Goal: Navigation & Orientation: Find specific page/section

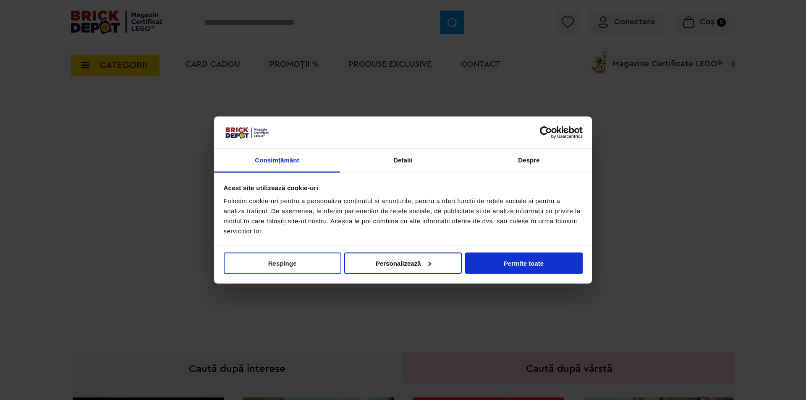
click at [328, 259] on button "Respinge" at bounding box center [282, 262] width 117 height 21
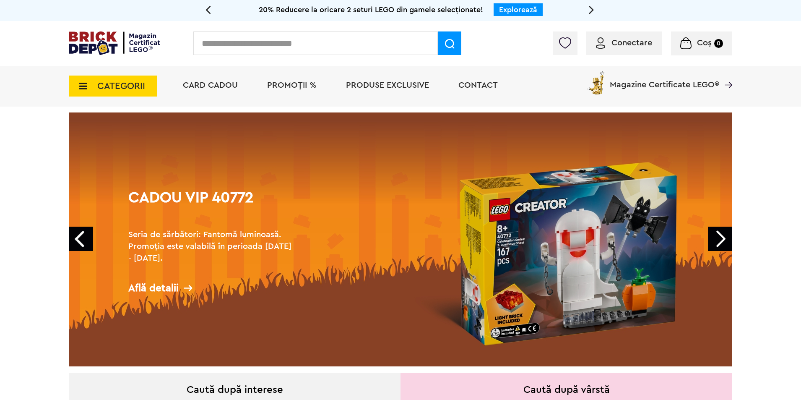
click at [156, 286] on div "Află detalii" at bounding box center [212, 288] width 168 height 10
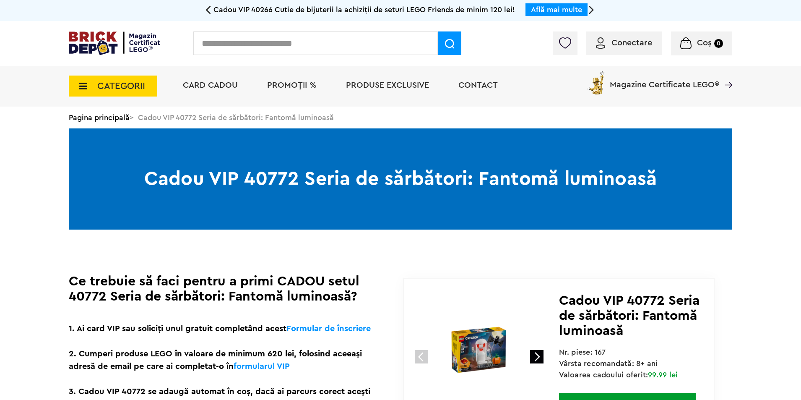
click at [127, 85] on span "CATEGORII" at bounding box center [121, 85] width 48 height 9
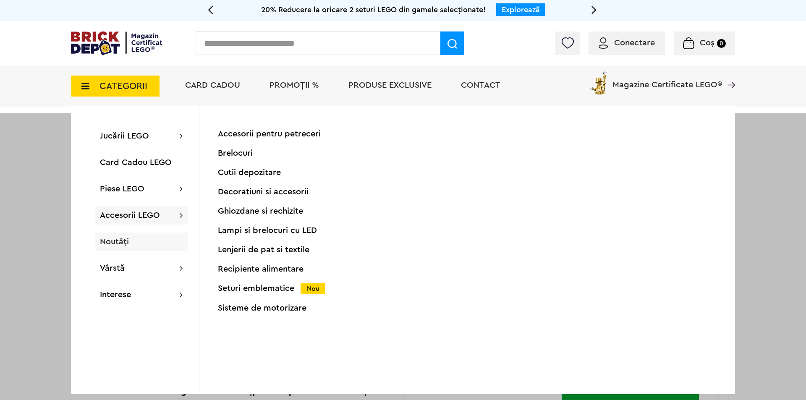
click at [117, 242] on span "Noutăți" at bounding box center [114, 241] width 29 height 8
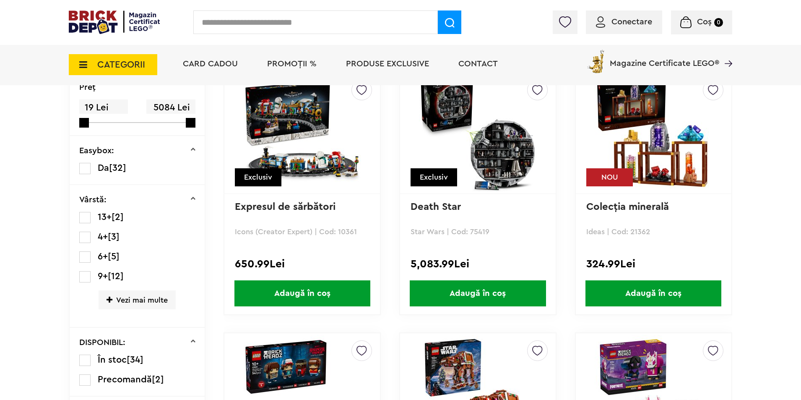
scroll to position [105, 0]
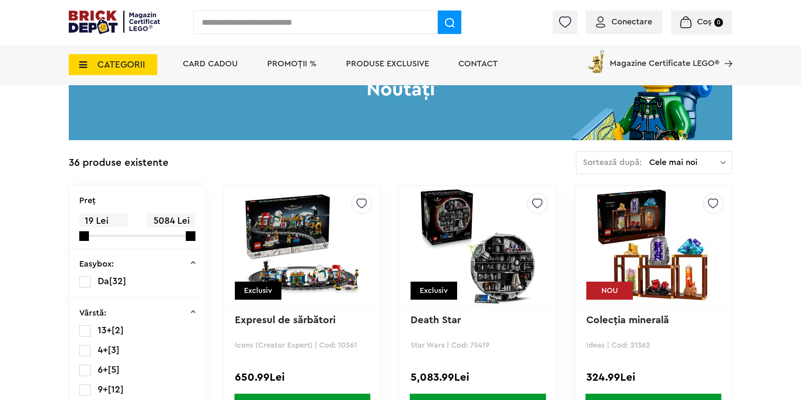
click at [148, 60] on span "CATEGORII" at bounding box center [113, 64] width 89 height 21
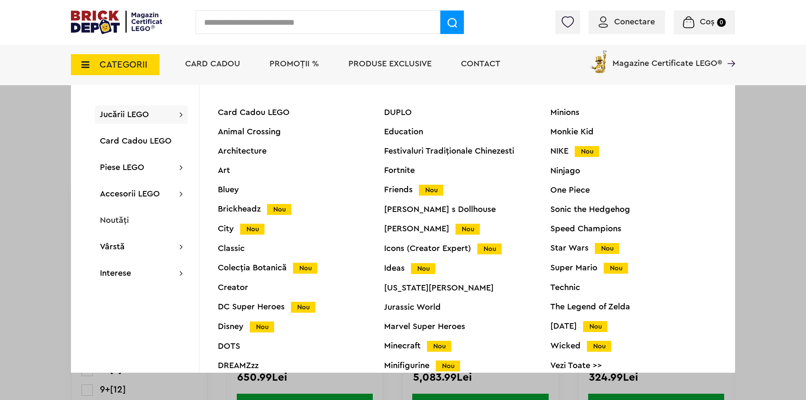
click at [128, 115] on span "Jucării LEGO" at bounding box center [124, 114] width 49 height 8
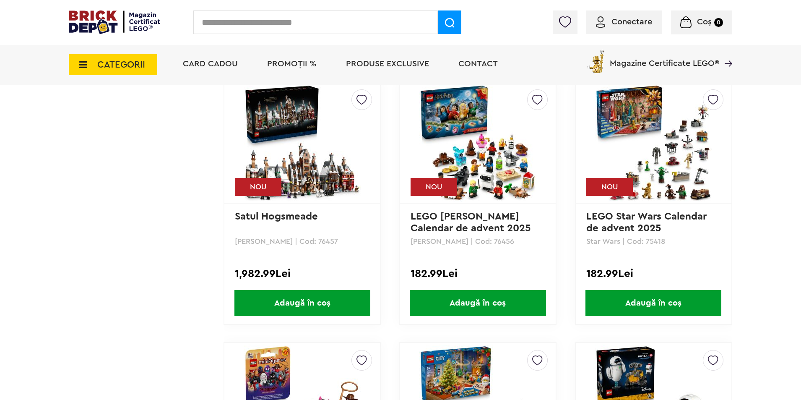
scroll to position [1384, 0]
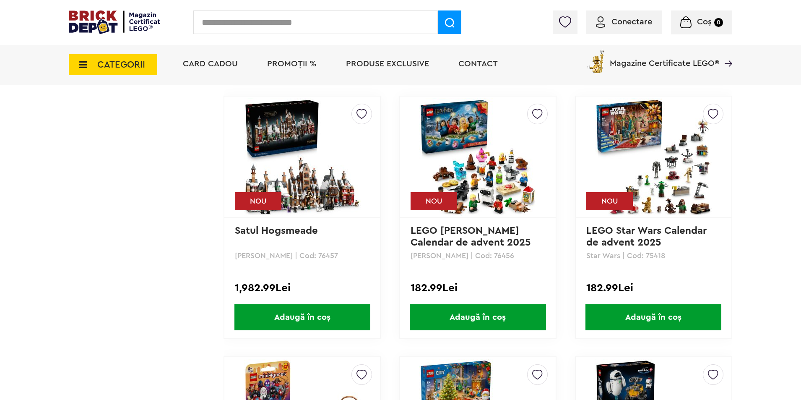
click at [139, 62] on span "CATEGORII" at bounding box center [121, 64] width 48 height 9
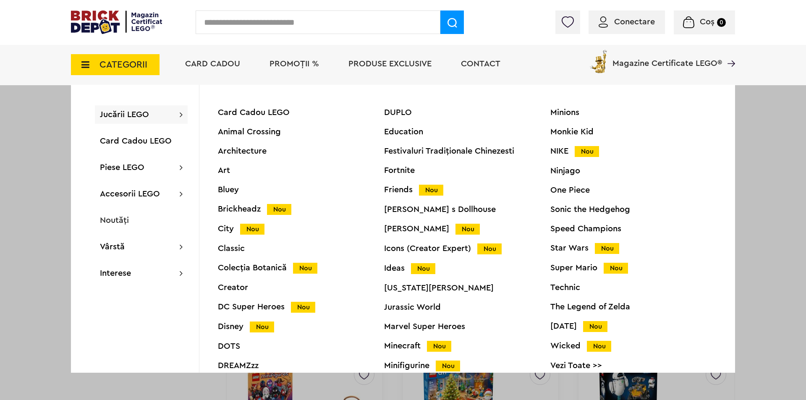
click at [158, 114] on div "Jucării LEGO Card Cadou LEGO Animal Crossing Architecture Art Bluey Brickheadz …" at bounding box center [141, 114] width 93 height 18
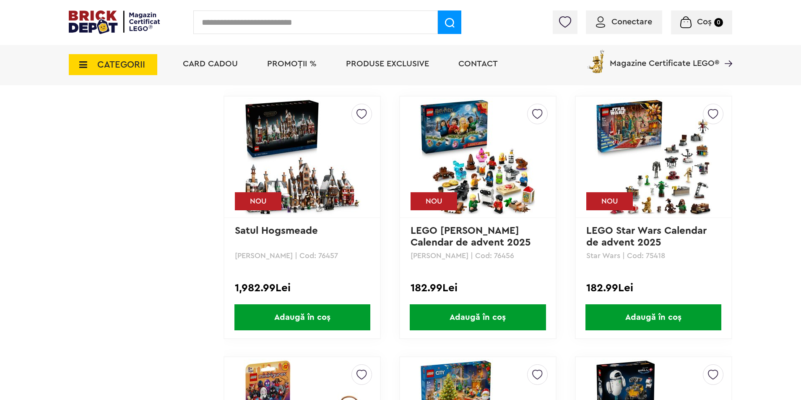
click at [111, 57] on span "CATEGORII" at bounding box center [113, 64] width 89 height 21
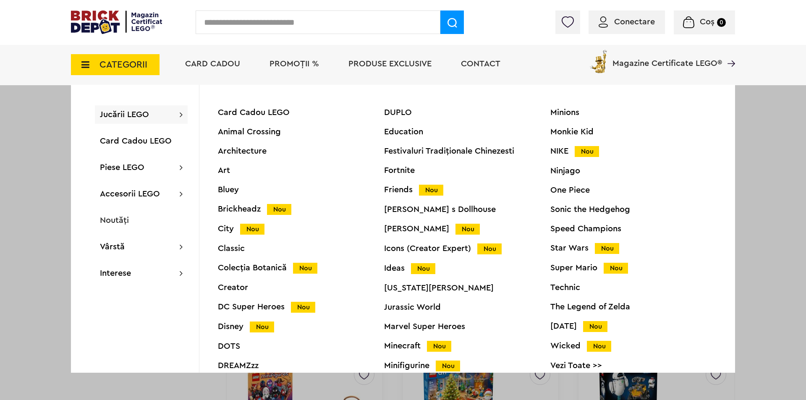
click at [231, 229] on div "City Nou" at bounding box center [301, 228] width 166 height 9
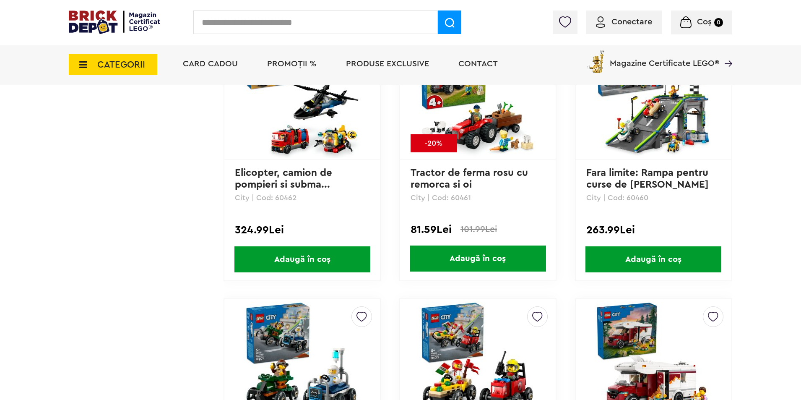
scroll to position [1825, 0]
